Goal: Find specific page/section: Find specific page/section

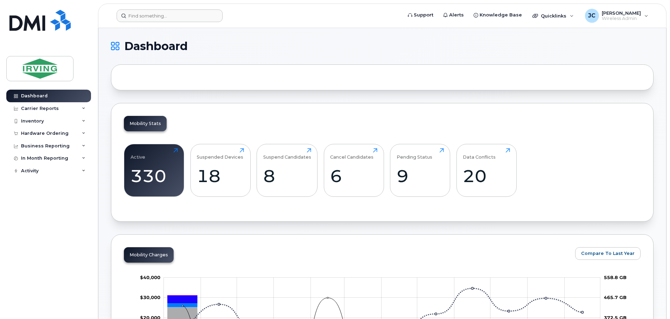
click at [382, 20] on form at bounding box center [256, 15] width 281 height 13
click at [154, 167] on div "330" at bounding box center [153, 175] width 47 height 21
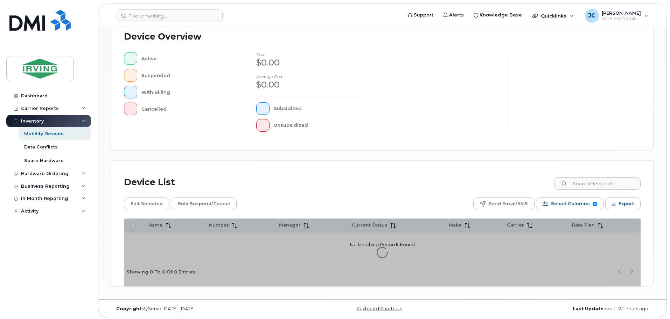
scroll to position [162, 0]
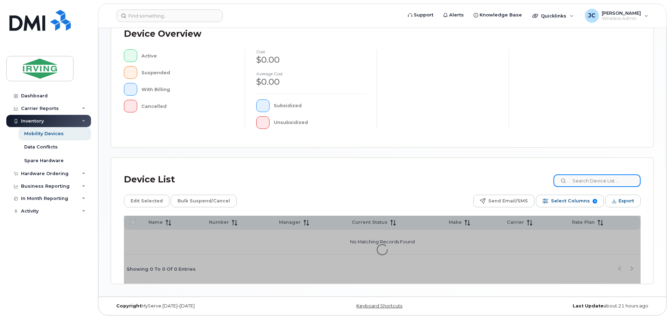
click at [588, 179] on input at bounding box center [596, 180] width 87 height 13
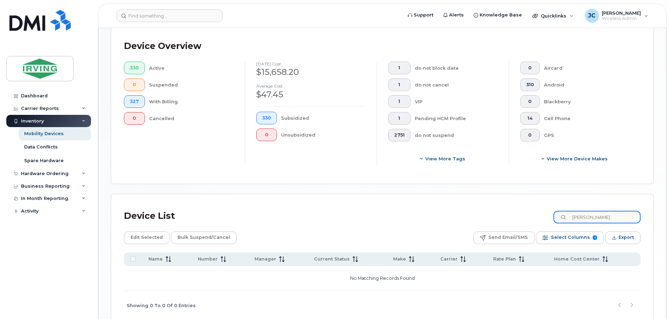
type input "[PERSON_NAME]"
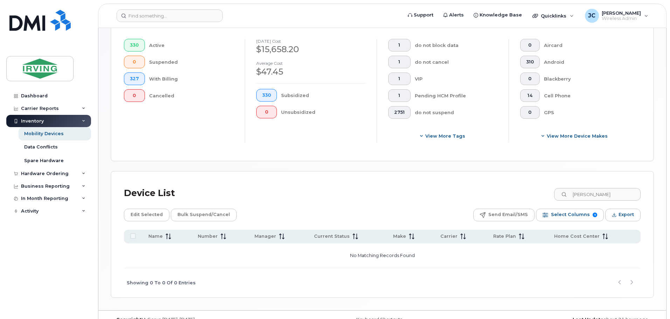
scroll to position [199, 0]
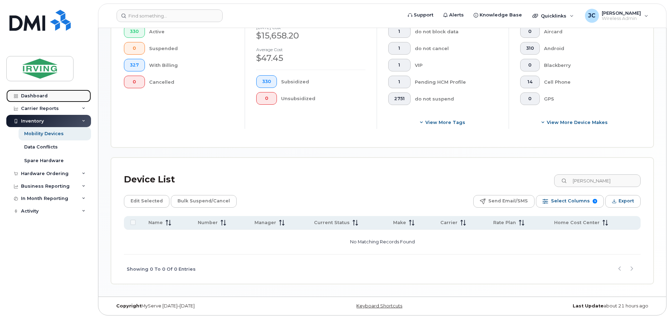
click at [42, 94] on div "Dashboard" at bounding box center [34, 96] width 27 height 6
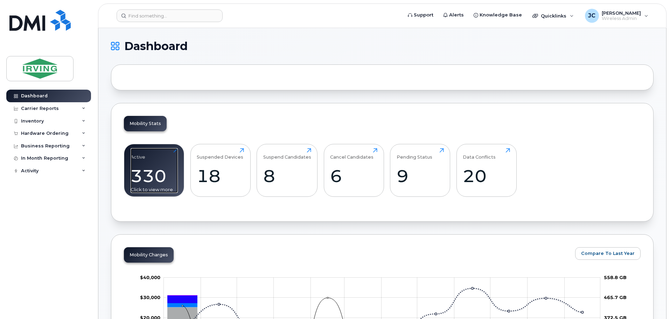
click at [151, 178] on div "330" at bounding box center [153, 175] width 47 height 21
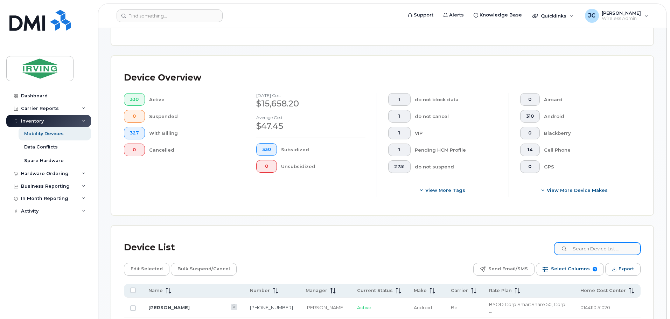
scroll to position [210, 0]
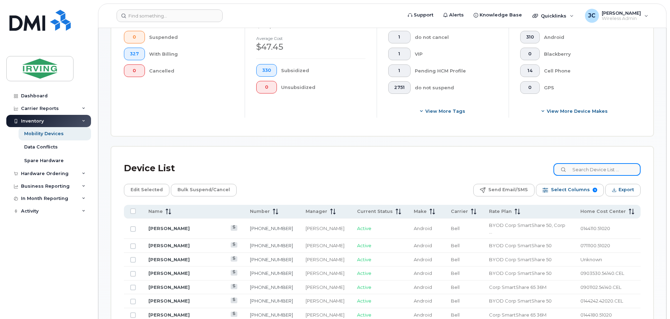
click at [606, 170] on input at bounding box center [596, 169] width 87 height 13
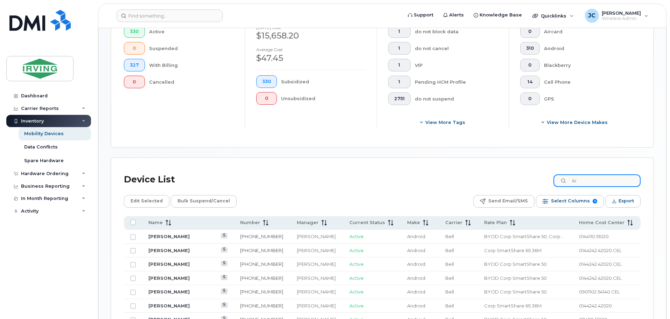
type input "k"
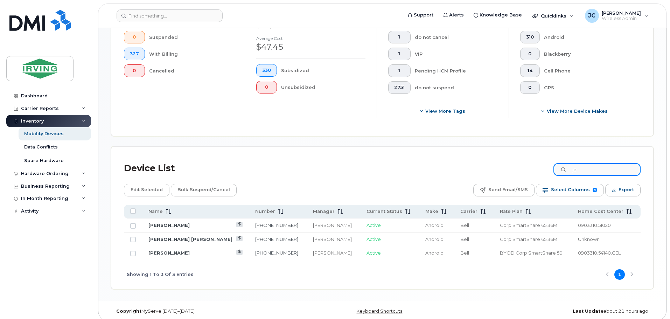
type input "j"
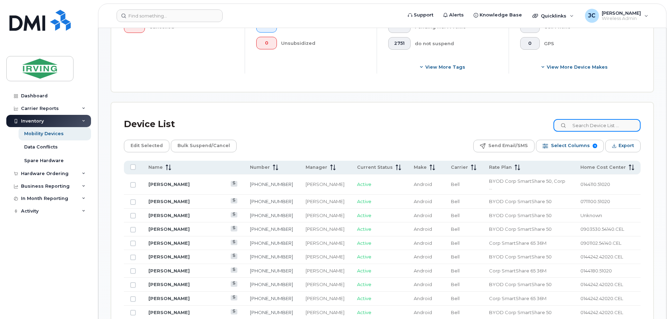
scroll to position [280, 0]
